Goal: Task Accomplishment & Management: Manage account settings

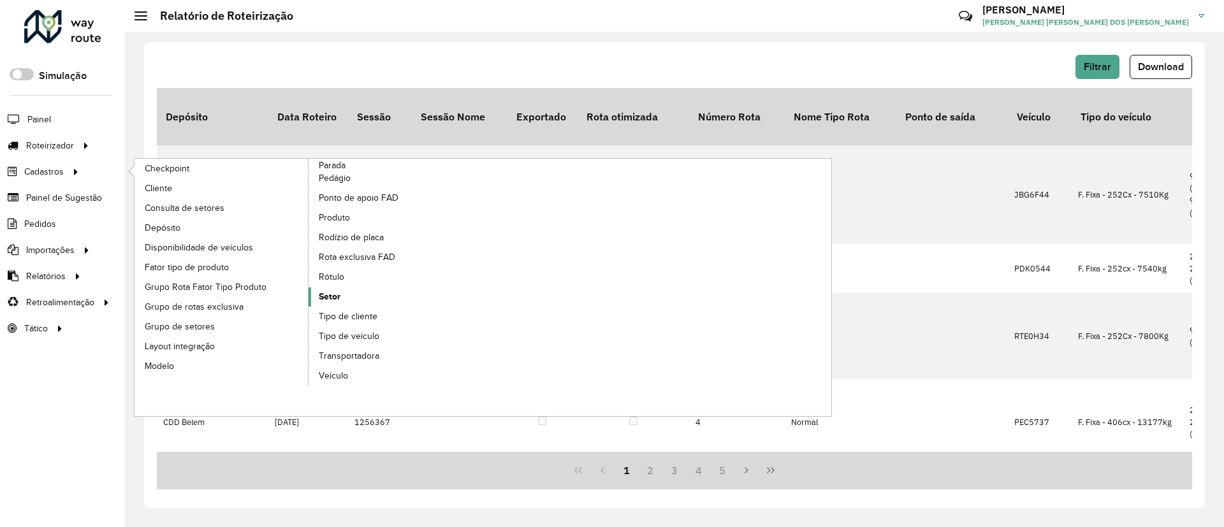
click at [333, 296] on span "Setor" at bounding box center [330, 296] width 22 height 13
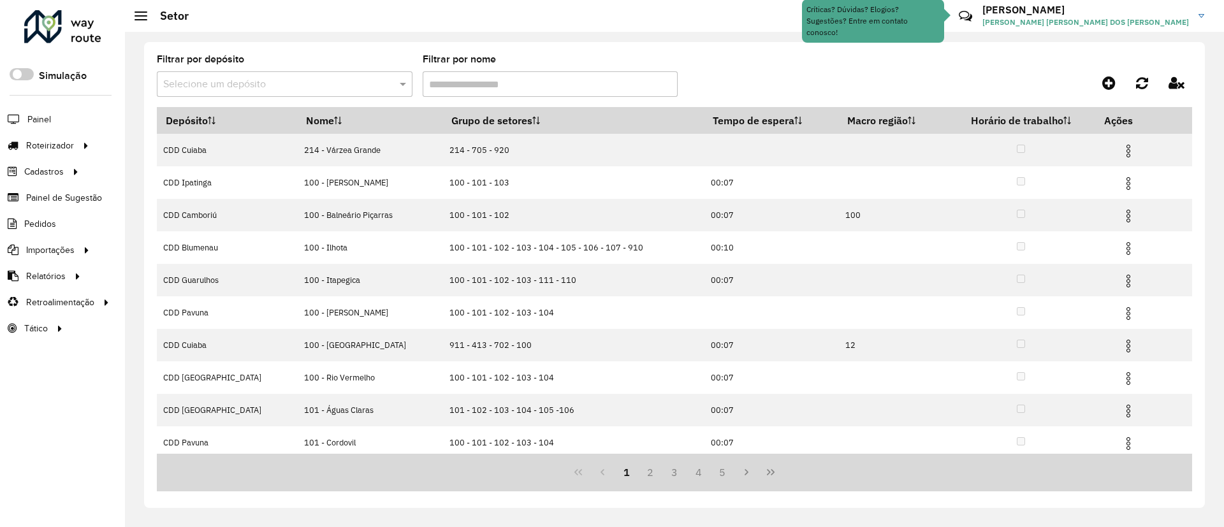
click at [360, 85] on input "text" at bounding box center [271, 84] width 217 height 15
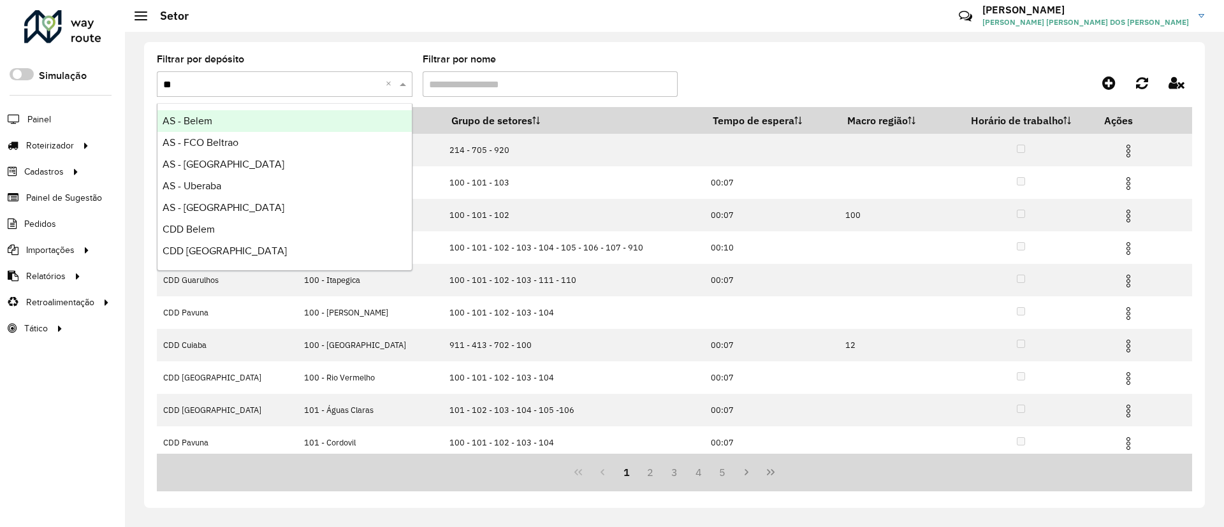
type input "***"
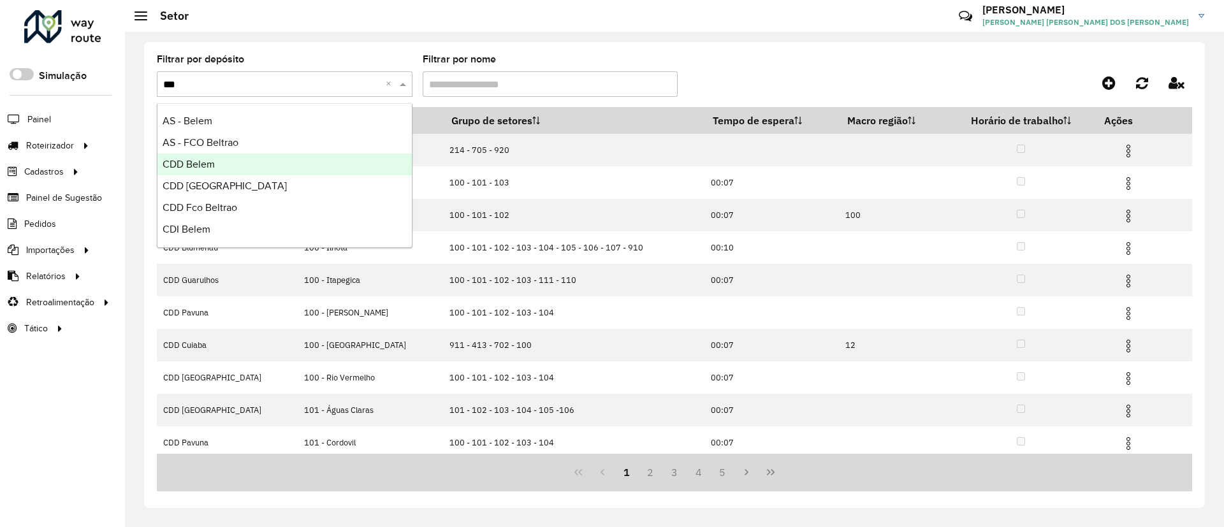
click at [322, 157] on div "CDD Belem" at bounding box center [284, 165] width 254 height 22
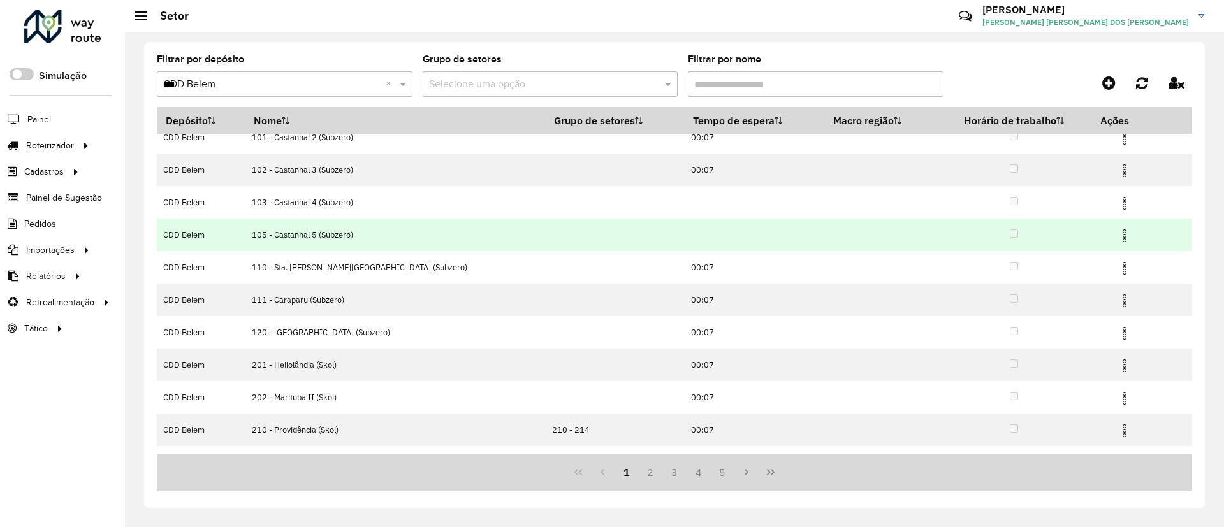
scroll to position [70, 0]
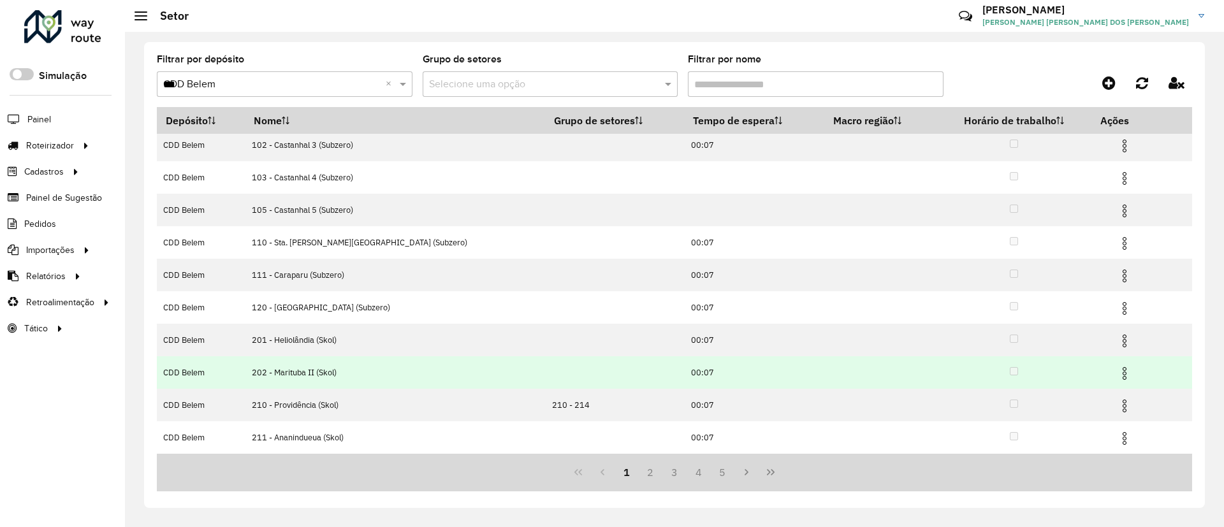
click at [1117, 368] on img at bounding box center [1124, 373] width 15 height 15
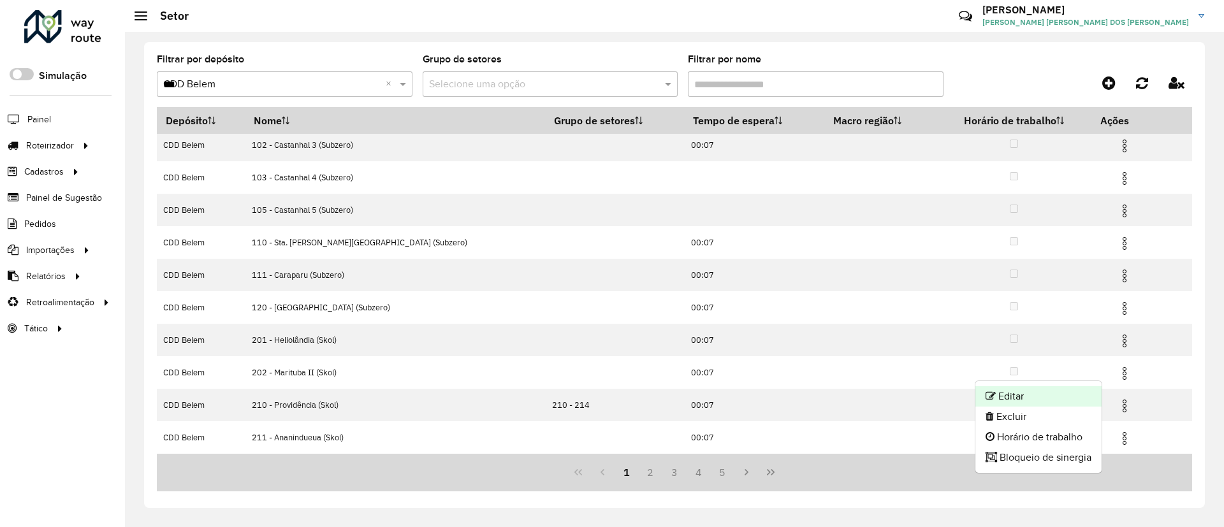
click at [1046, 394] on li "Editar" at bounding box center [1038, 396] width 126 height 20
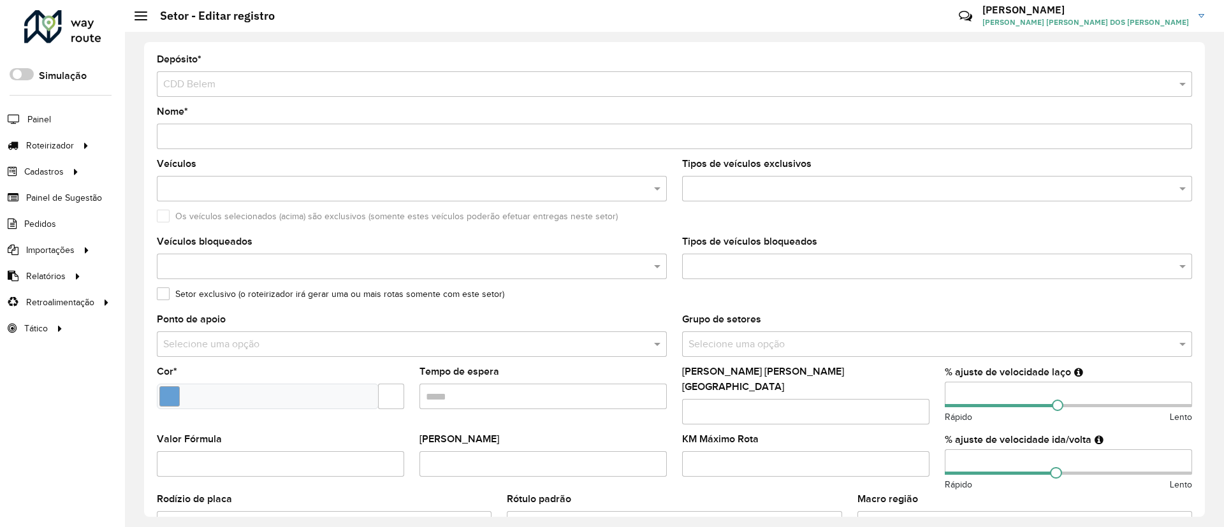
click at [652, 220] on div "Os veículos selecionados (acima) são exclusivos (somente estes veículos poderão…" at bounding box center [674, 219] width 1035 height 15
click at [668, 222] on div "Os veículos selecionados (acima) são exclusivos (somente estes veículos poderão…" at bounding box center [674, 219] width 1035 height 15
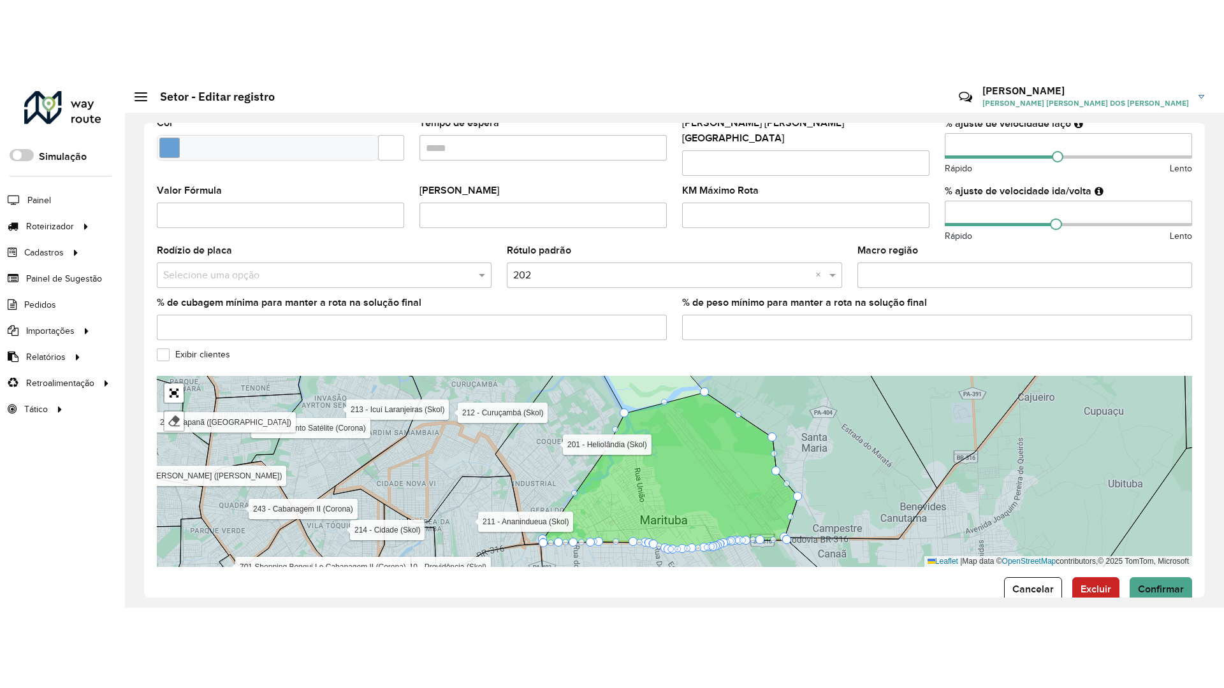
scroll to position [348, 0]
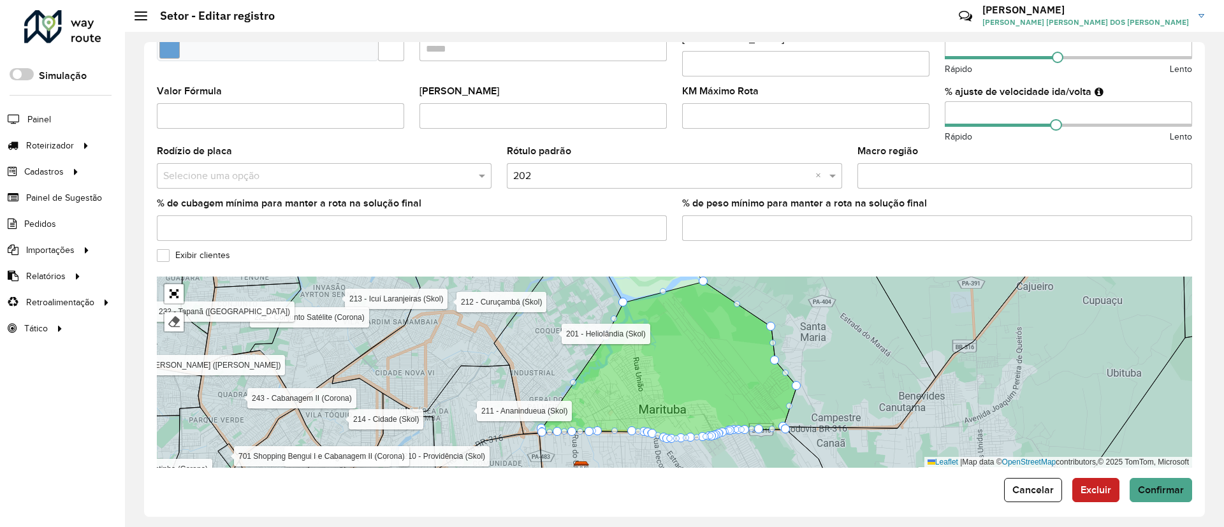
drag, startPoint x: 862, startPoint y: 384, endPoint x: 827, endPoint y: 279, distance: 110.9
click at [827, 279] on icon at bounding box center [804, 336] width 264 height 183
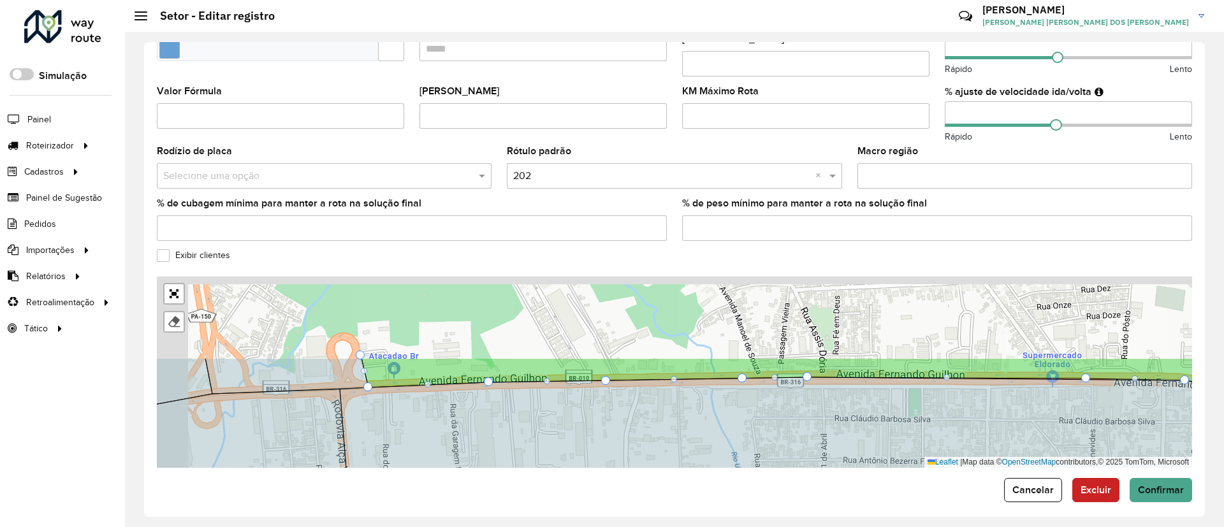
drag, startPoint x: 562, startPoint y: 316, endPoint x: 637, endPoint y: 424, distance: 131.4
click at [637, 424] on icon at bounding box center [848, 483] width 1017 height 212
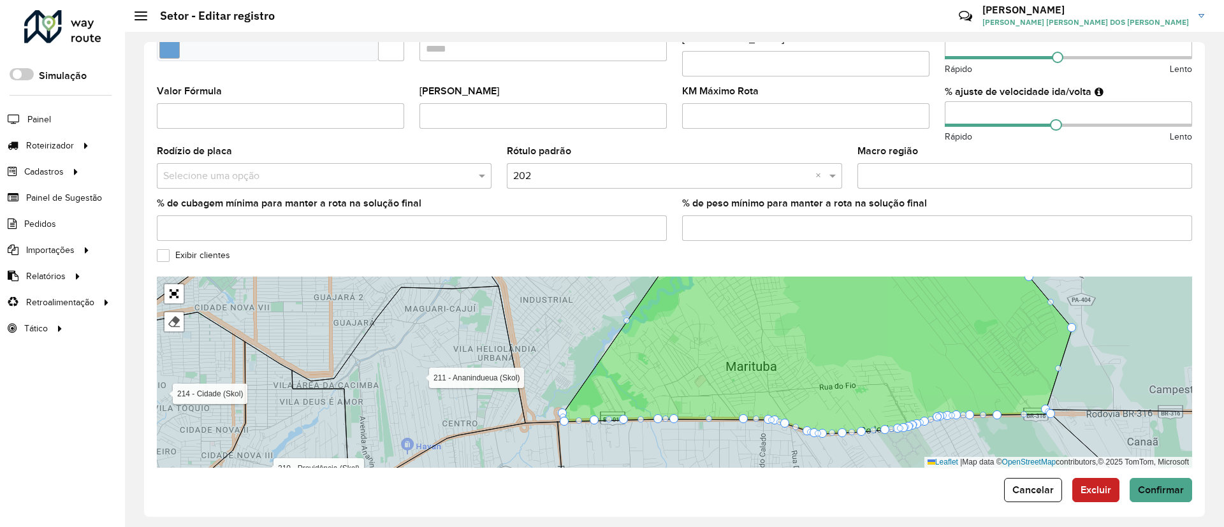
drag, startPoint x: 630, startPoint y: 442, endPoint x: 655, endPoint y: 335, distance: 109.9
click at [655, 414] on icon at bounding box center [839, 450] width 565 height 73
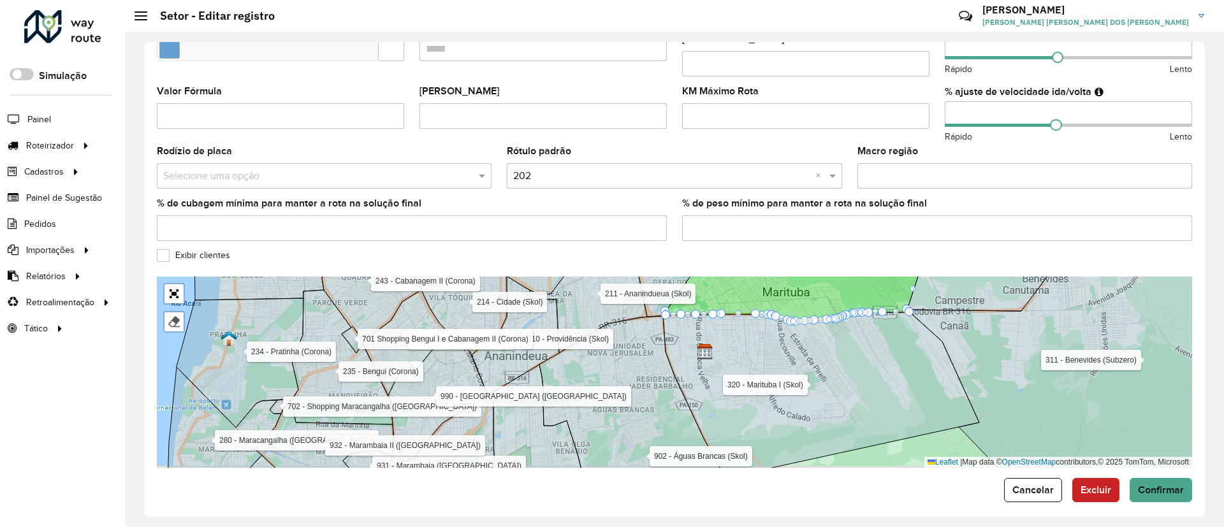
drag, startPoint x: 575, startPoint y: 384, endPoint x: 622, endPoint y: 367, distance: 50.0
click at [622, 367] on icon at bounding box center [630, 394] width 183 height 156
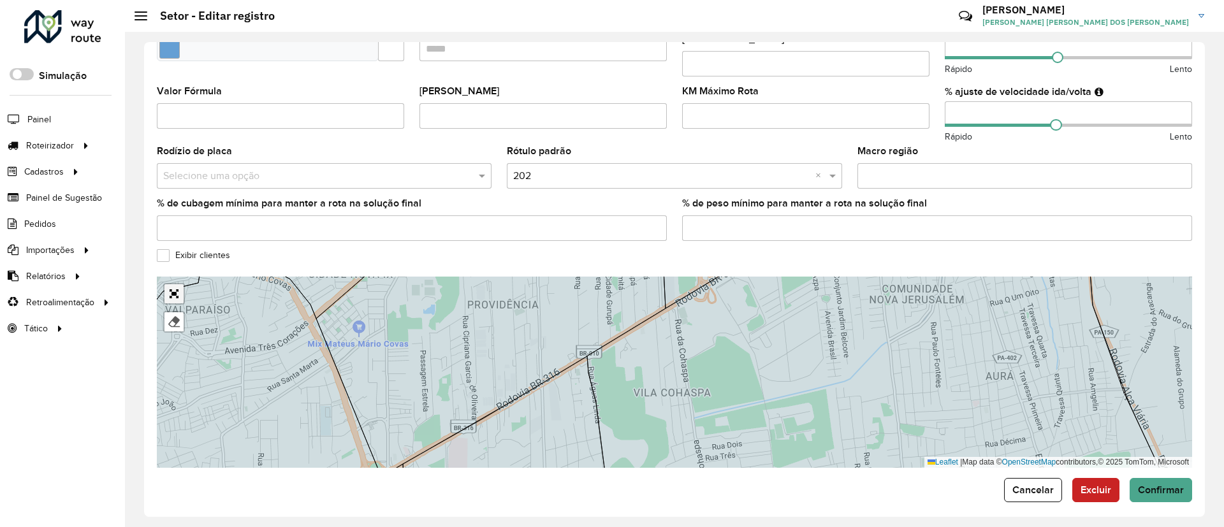
click at [172, 284] on link "Abrir mapa em tela cheia" at bounding box center [173, 293] width 19 height 19
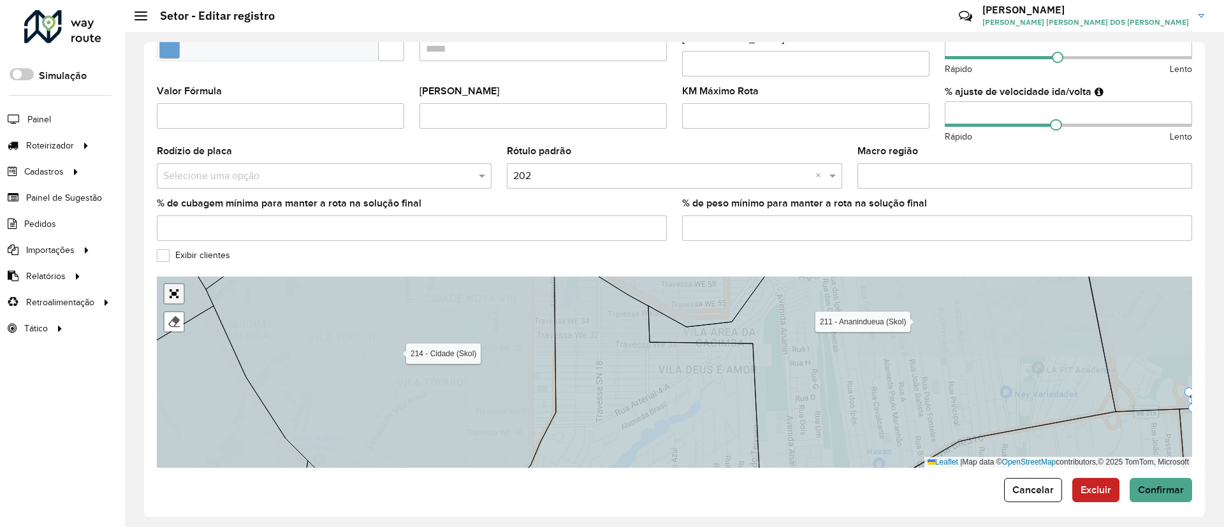
scroll to position [0, 0]
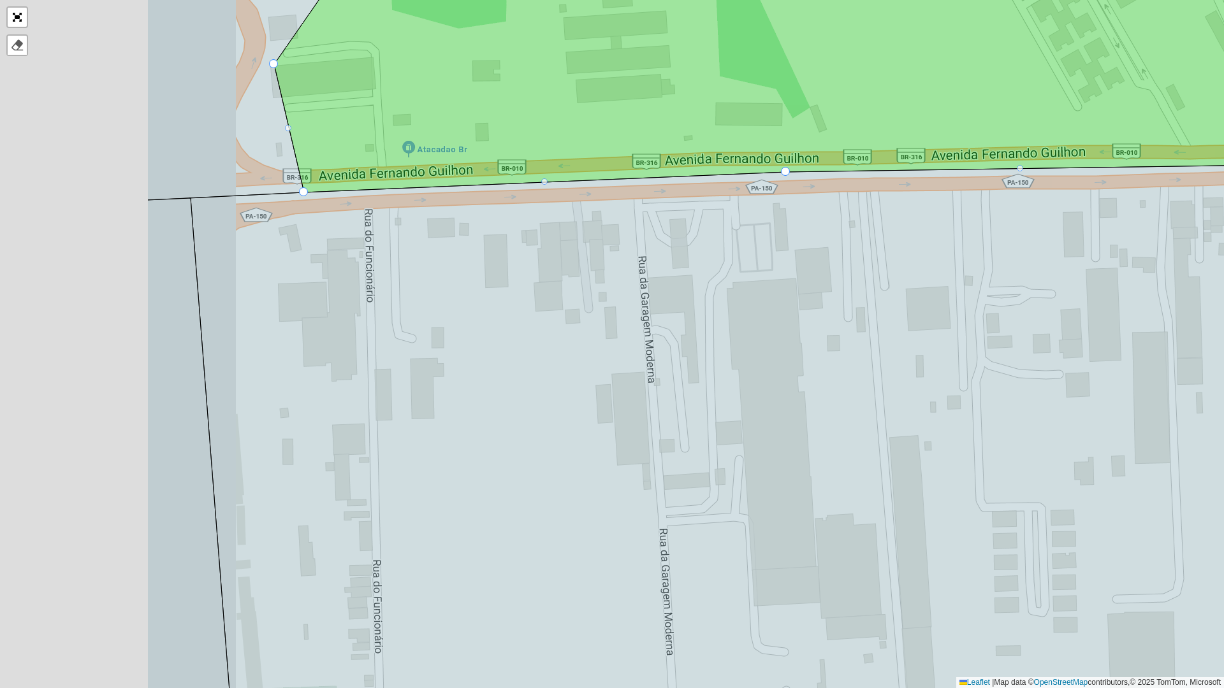
drag, startPoint x: 525, startPoint y: 222, endPoint x: 908, endPoint y: 252, distance: 384.3
click at [975, 233] on icon at bounding box center [903, 462] width 1428 height 604
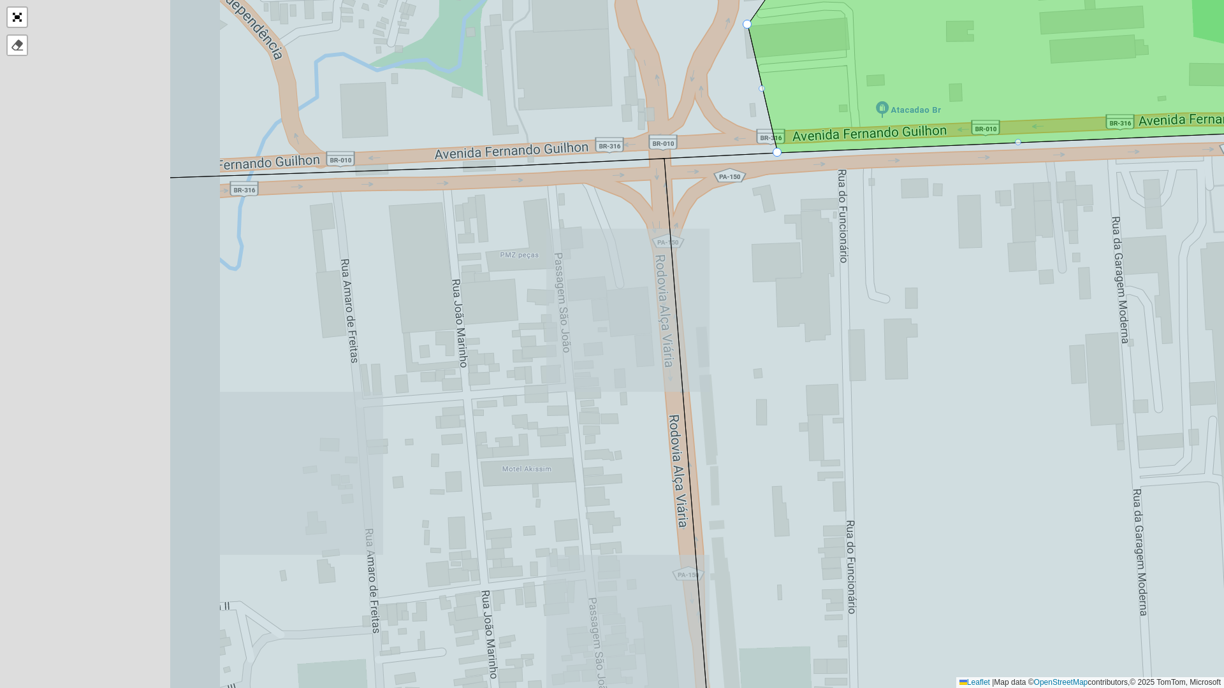
drag, startPoint x: 532, startPoint y: 271, endPoint x: 881, endPoint y: 222, distance: 352.1
click at [881, 222] on icon at bounding box center [1151, 420] width 977 height 586
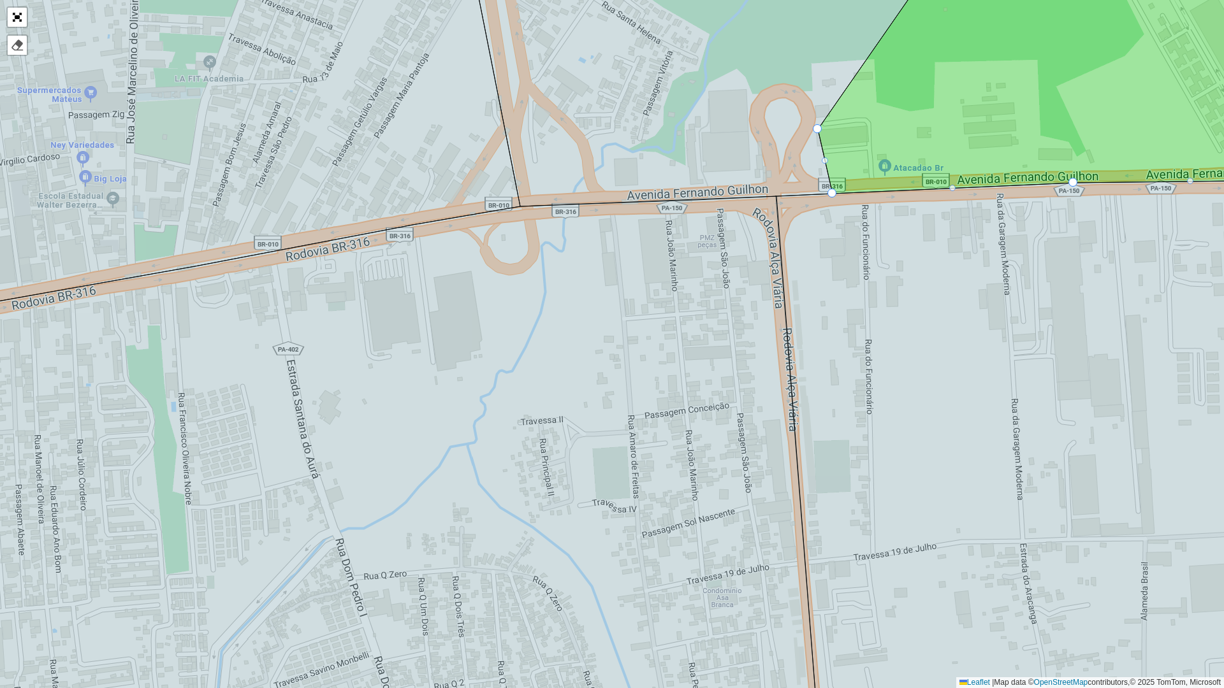
drag, startPoint x: 932, startPoint y: 291, endPoint x: 1090, endPoint y: 229, distance: 169.7
click at [1090, 229] on icon at bounding box center [1061, 469] width 571 height 578
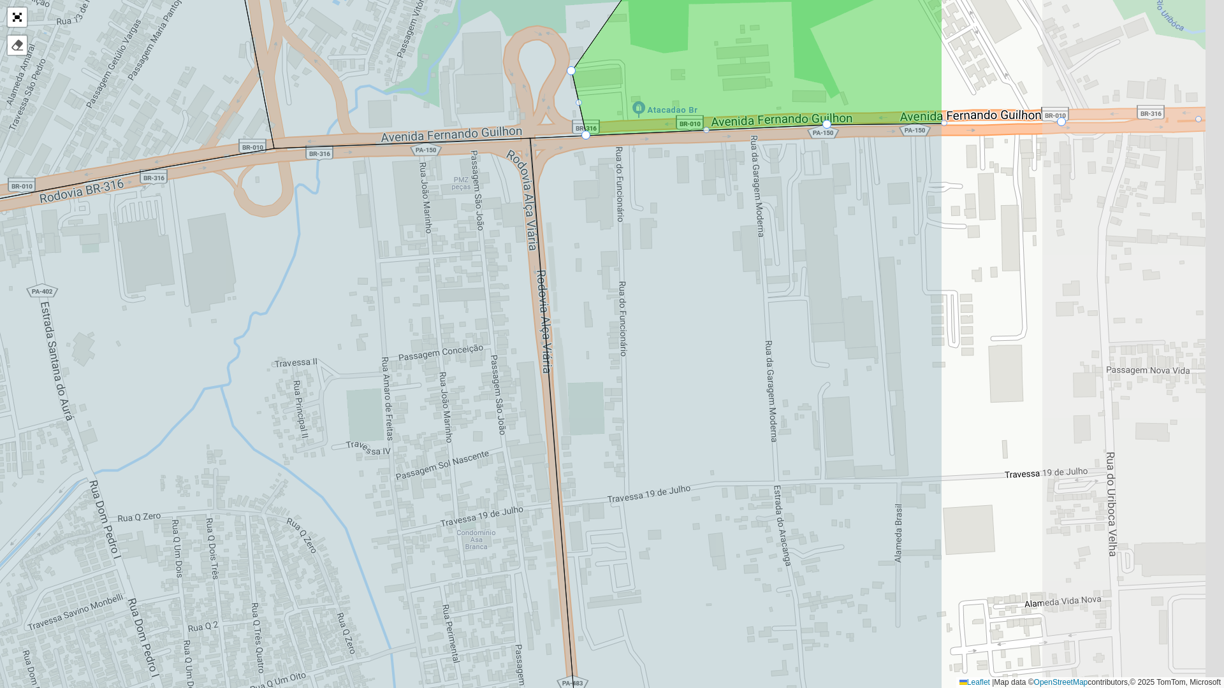
drag, startPoint x: 869, startPoint y: 267, endPoint x: 463, endPoint y: 272, distance: 405.4
click at [463, 272] on icon at bounding box center [32, 450] width 1120 height 624
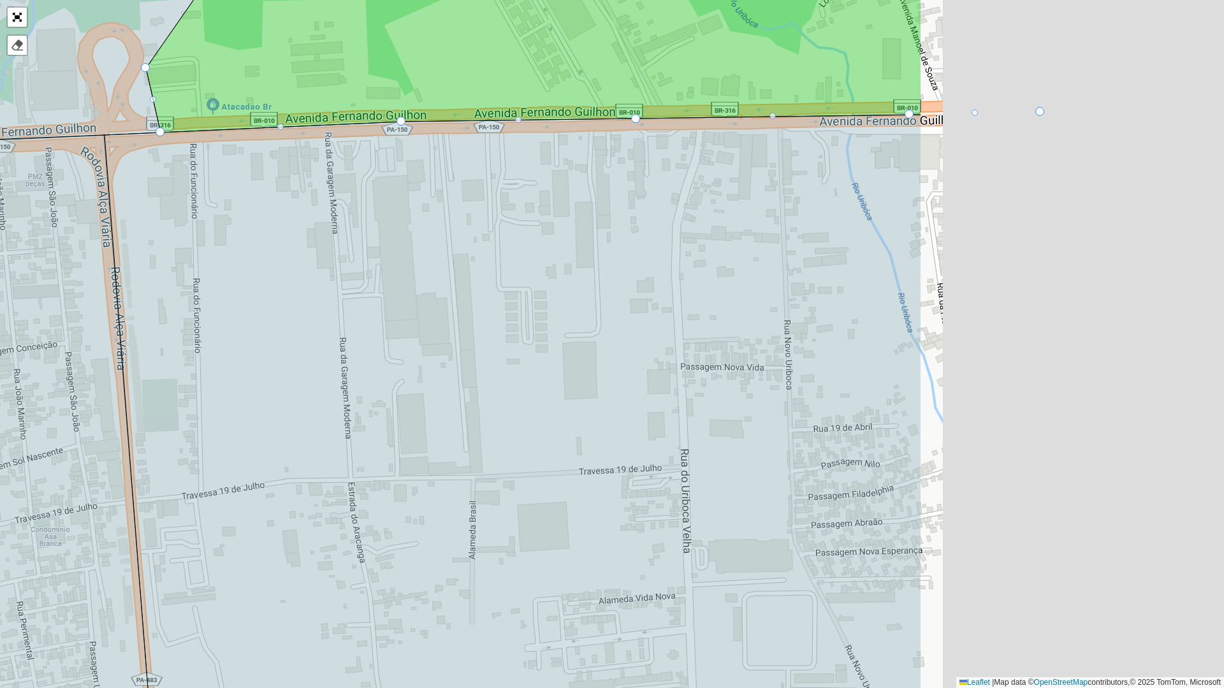
drag, startPoint x: 933, startPoint y: 233, endPoint x: 342, endPoint y: 229, distance: 591.5
click at [342, 229] on icon at bounding box center [512, 435] width 817 height 640
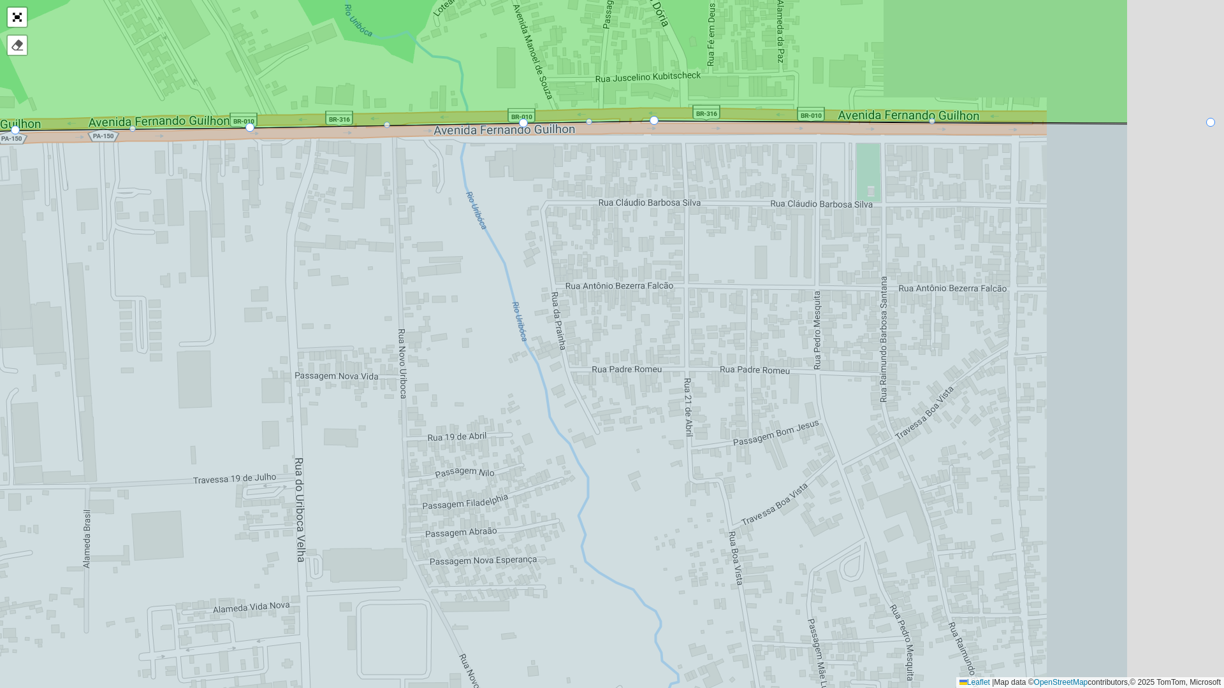
drag, startPoint x: 620, startPoint y: 249, endPoint x: 461, endPoint y: 253, distance: 158.1
click at [461, 253] on icon at bounding box center [422, 444] width 1409 height 647
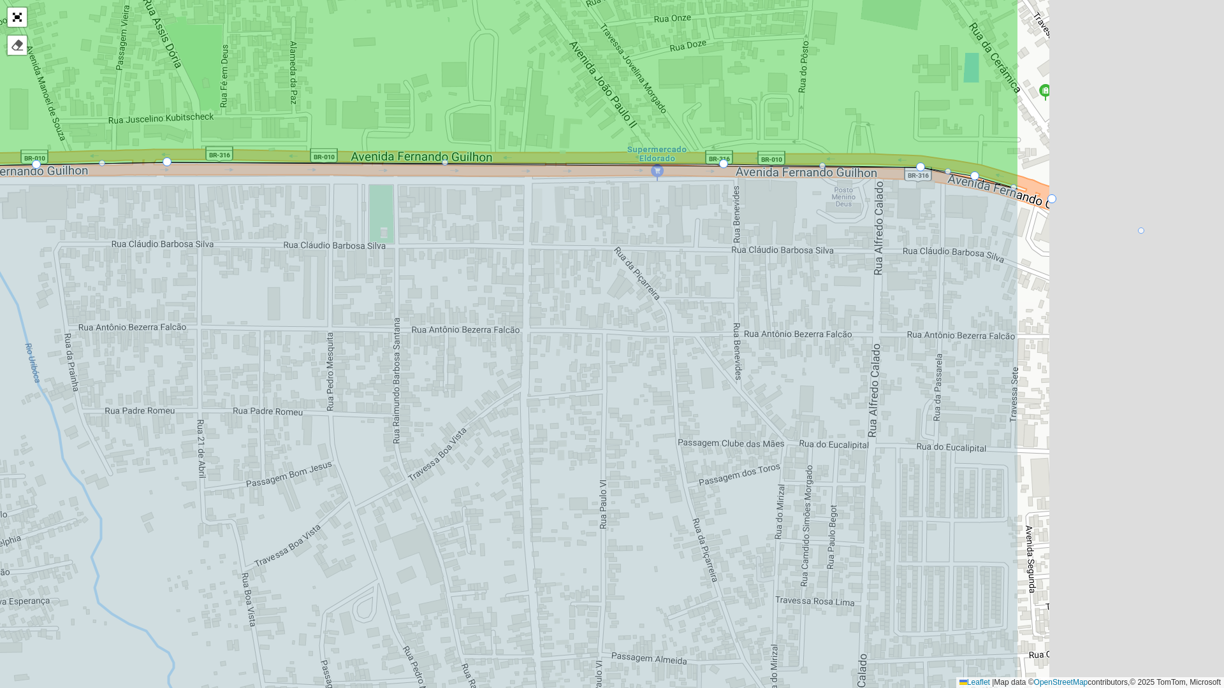
drag, startPoint x: 857, startPoint y: 219, endPoint x: 333, endPoint y: 280, distance: 528.2
click at [333, 280] on icon at bounding box center [283, 479] width 1470 height 633
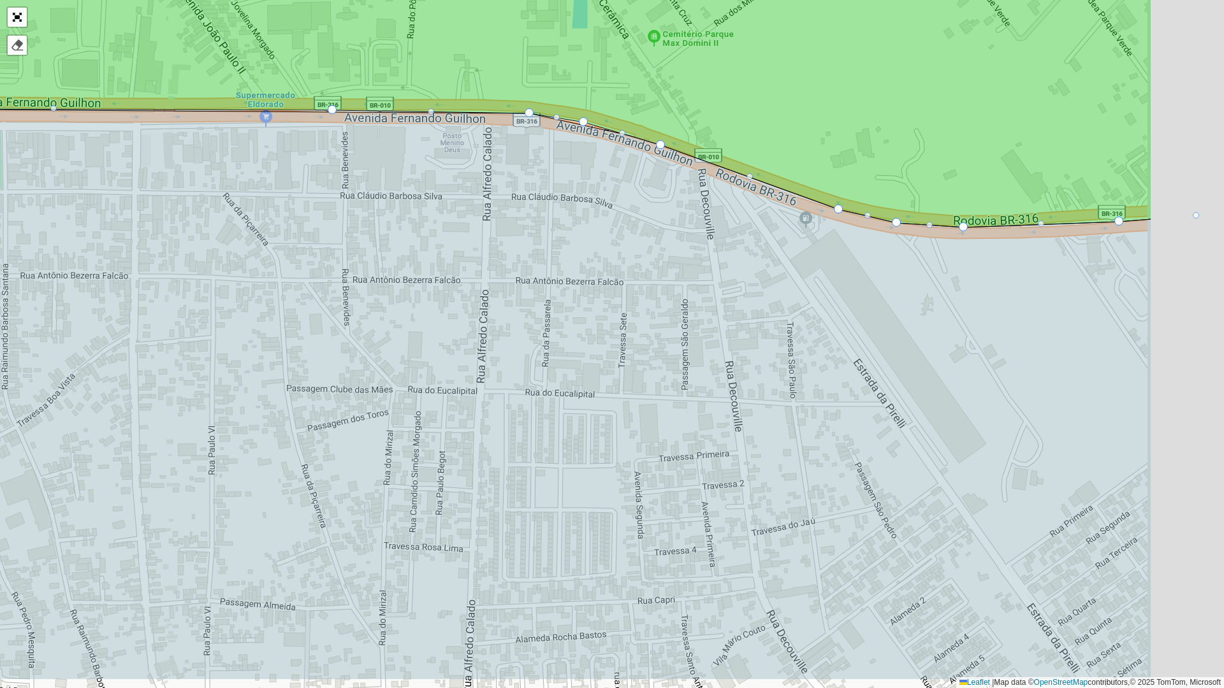
drag, startPoint x: 753, startPoint y: 302, endPoint x: 567, endPoint y: 220, distance: 203.2
click at [559, 223] on icon at bounding box center [416, 394] width 1470 height 572
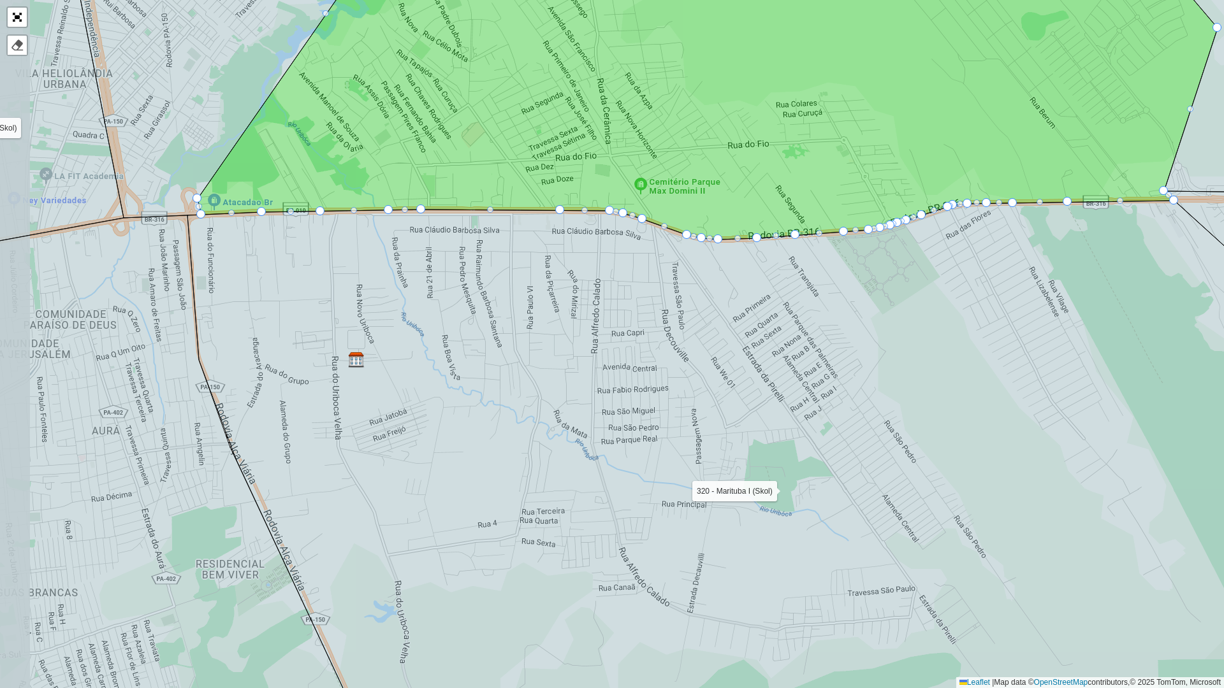
drag, startPoint x: 539, startPoint y: 319, endPoint x: 594, endPoint y: 309, distance: 56.3
click at [594, 309] on icon at bounding box center [784, 476] width 1195 height 551
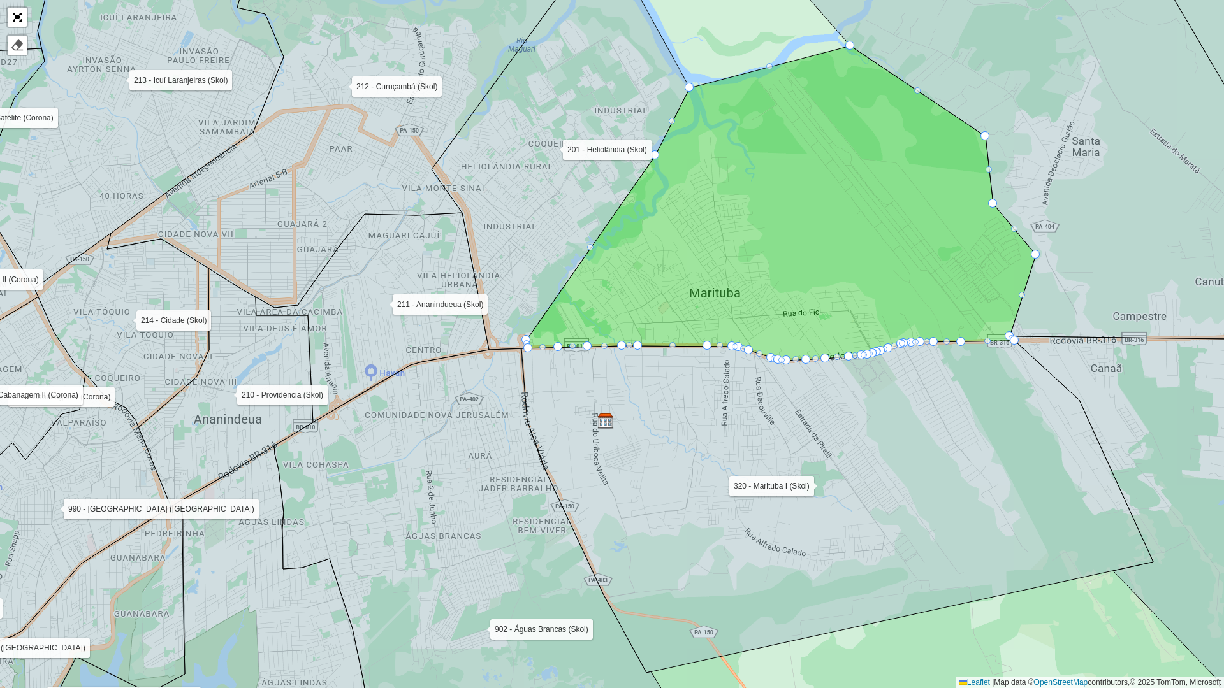
click at [690, 388] on icon at bounding box center [837, 507] width 632 height 332
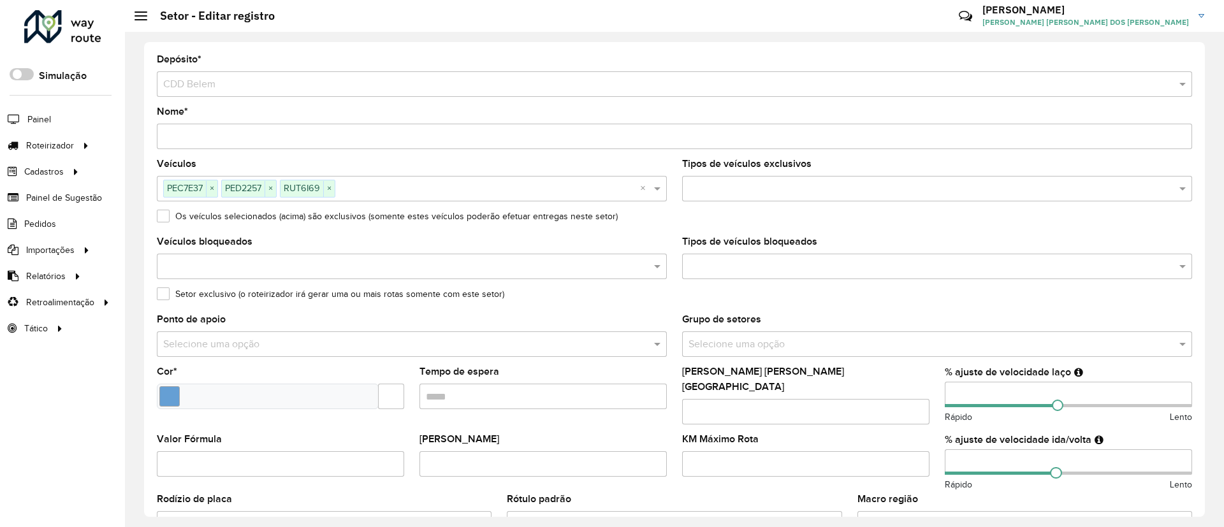
click at [86, 29] on div at bounding box center [62, 26] width 77 height 33
